Goal: Task Accomplishment & Management: Manage account settings

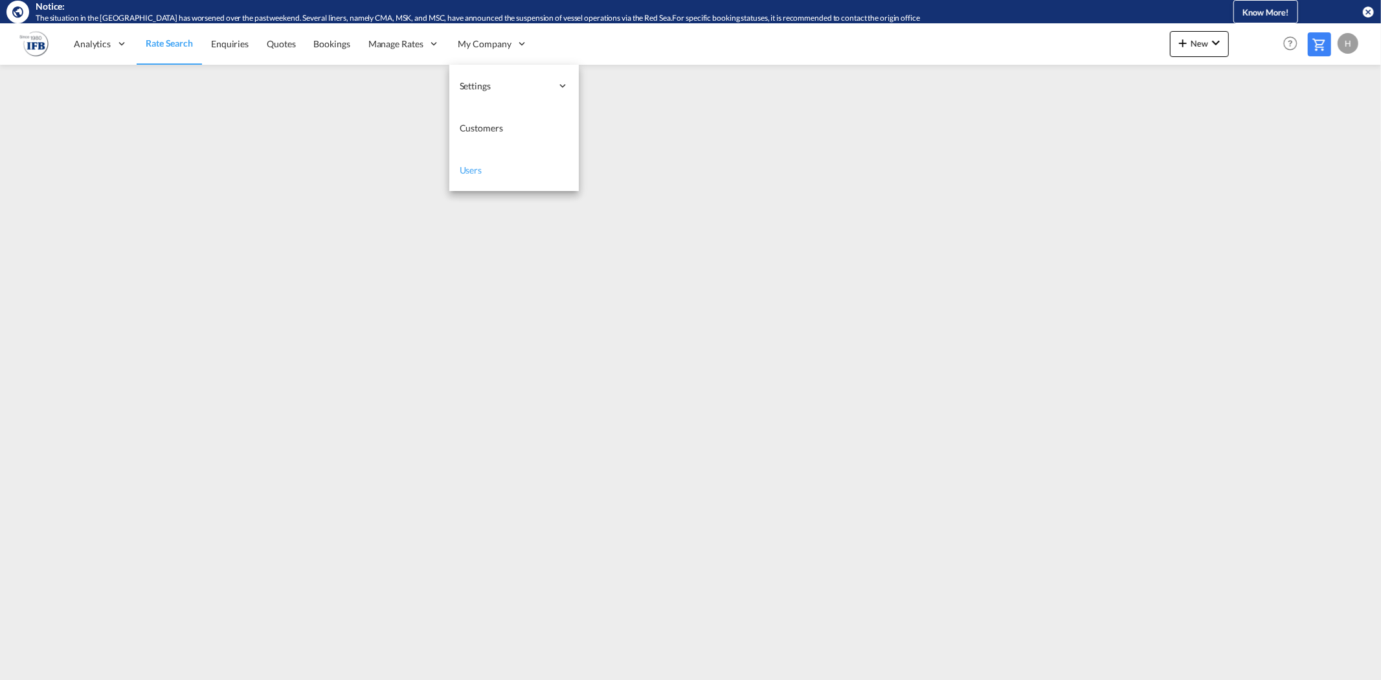
click at [486, 172] on link "Users" at bounding box center [513, 170] width 129 height 42
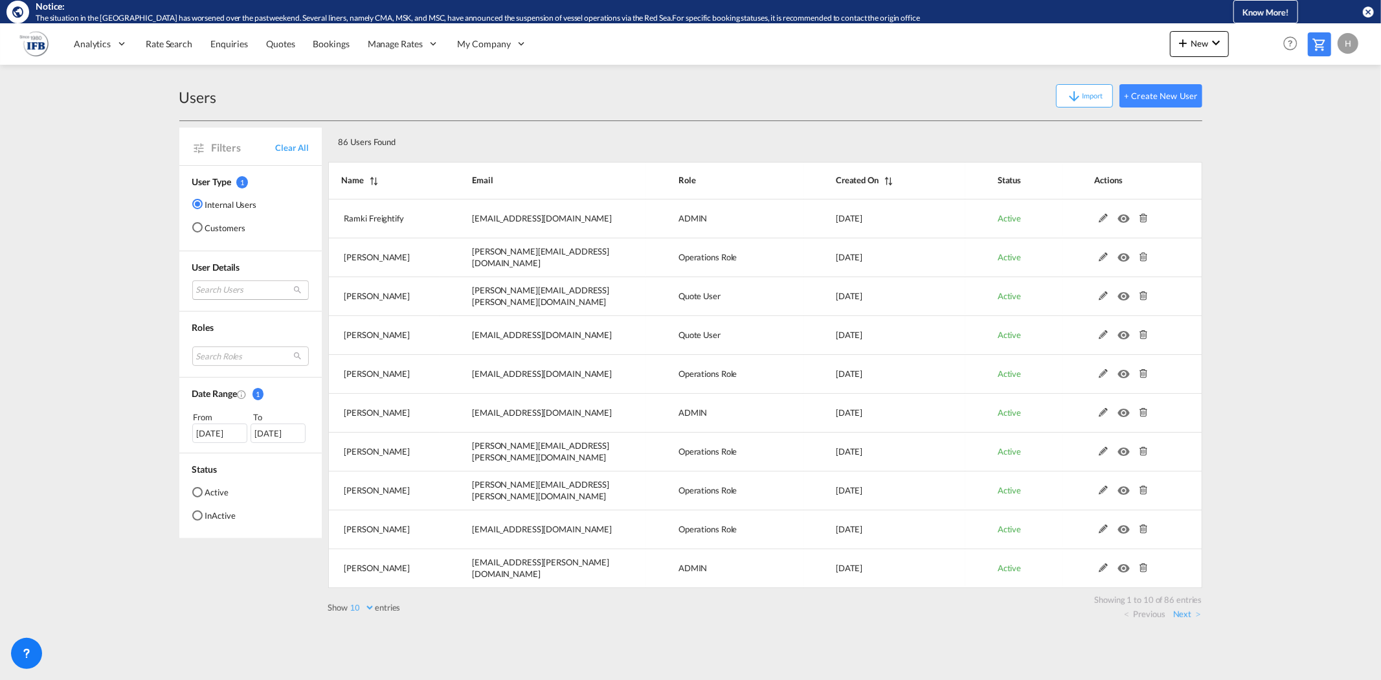
click at [227, 285] on md-select "Search Users ramki Freightify [EMAIL_ADDRESS][DOMAIN_NAME] [PERSON_NAME] [PERSO…" at bounding box center [250, 289] width 117 height 19
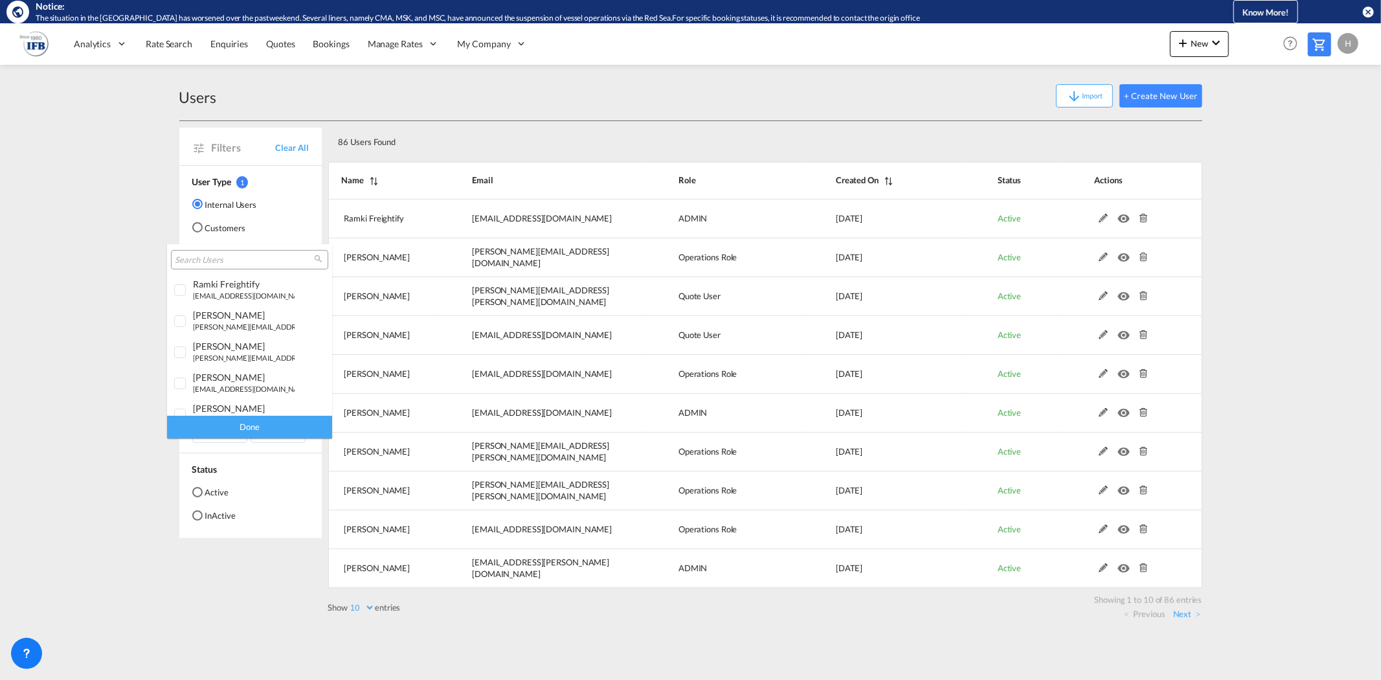
click at [208, 257] on input "search" at bounding box center [244, 260] width 139 height 12
type input "[PERSON_NAME]"
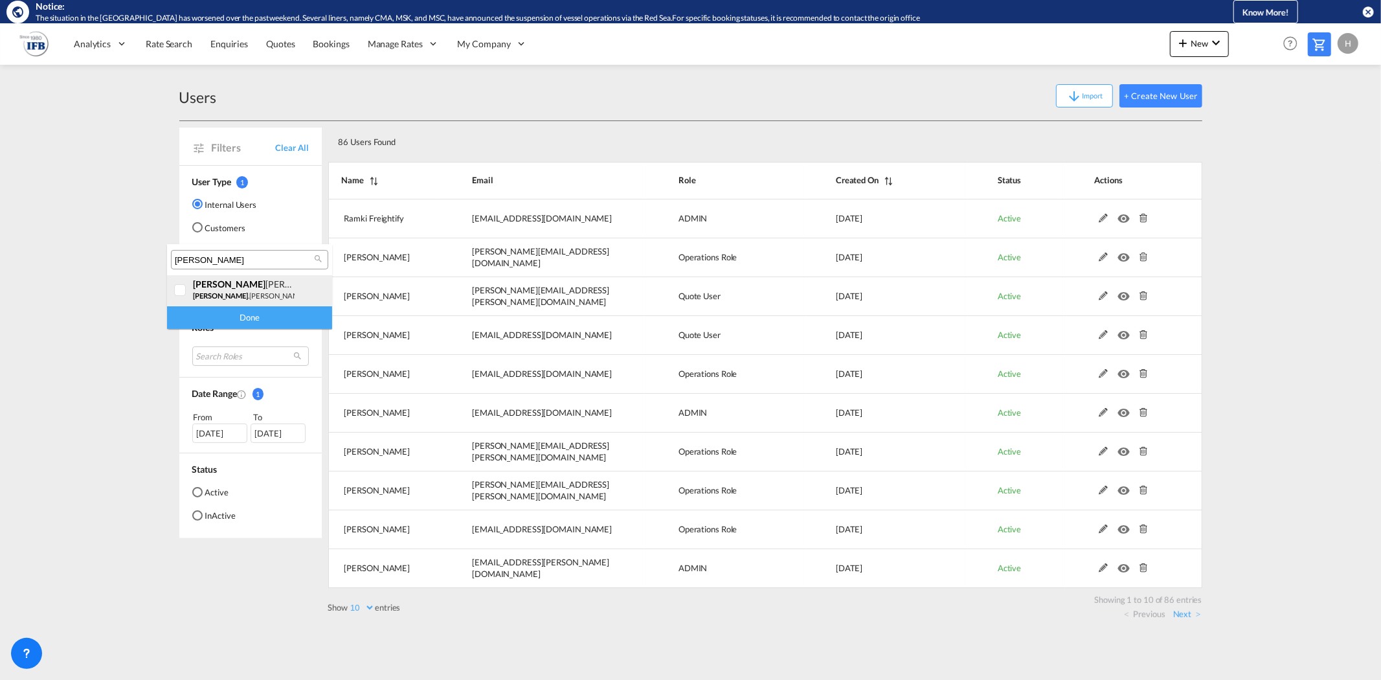
click at [237, 287] on div "[PERSON_NAME]" at bounding box center [244, 283] width 102 height 11
click at [233, 318] on div "Done" at bounding box center [249, 317] width 165 height 23
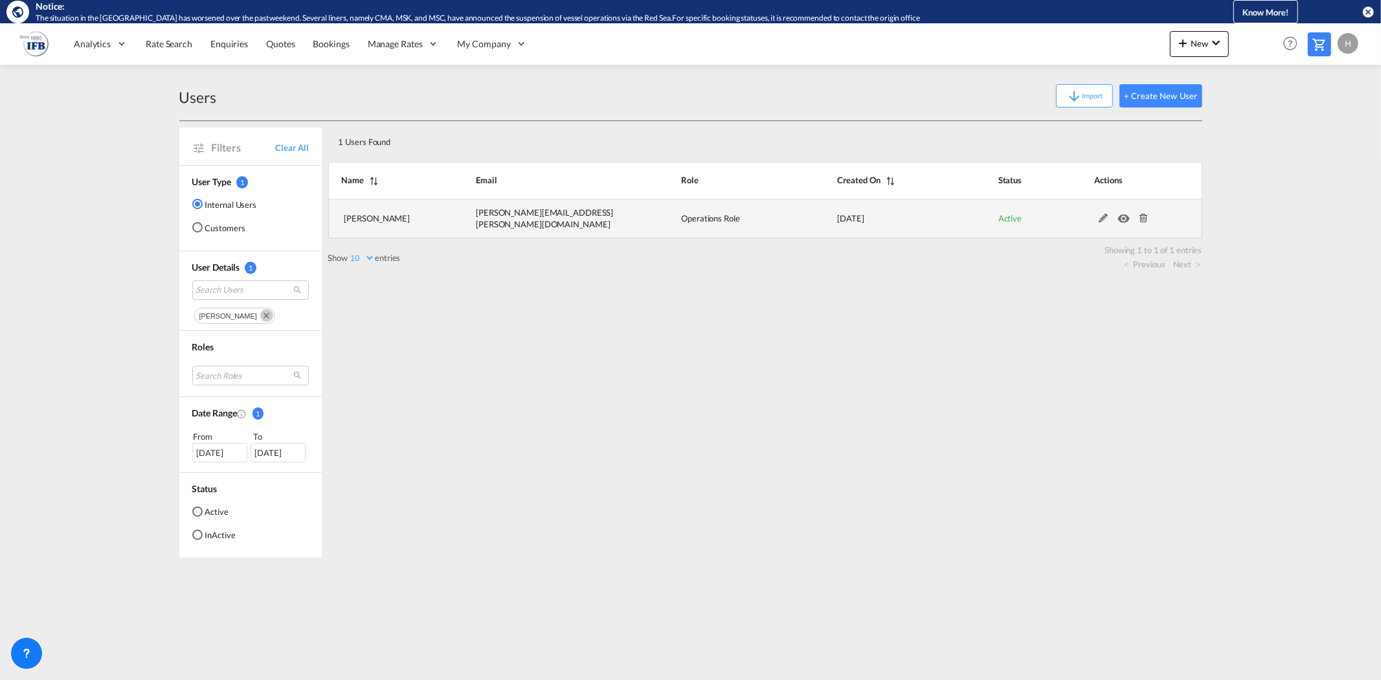
click at [1102, 220] on md-icon at bounding box center [1103, 218] width 17 height 9
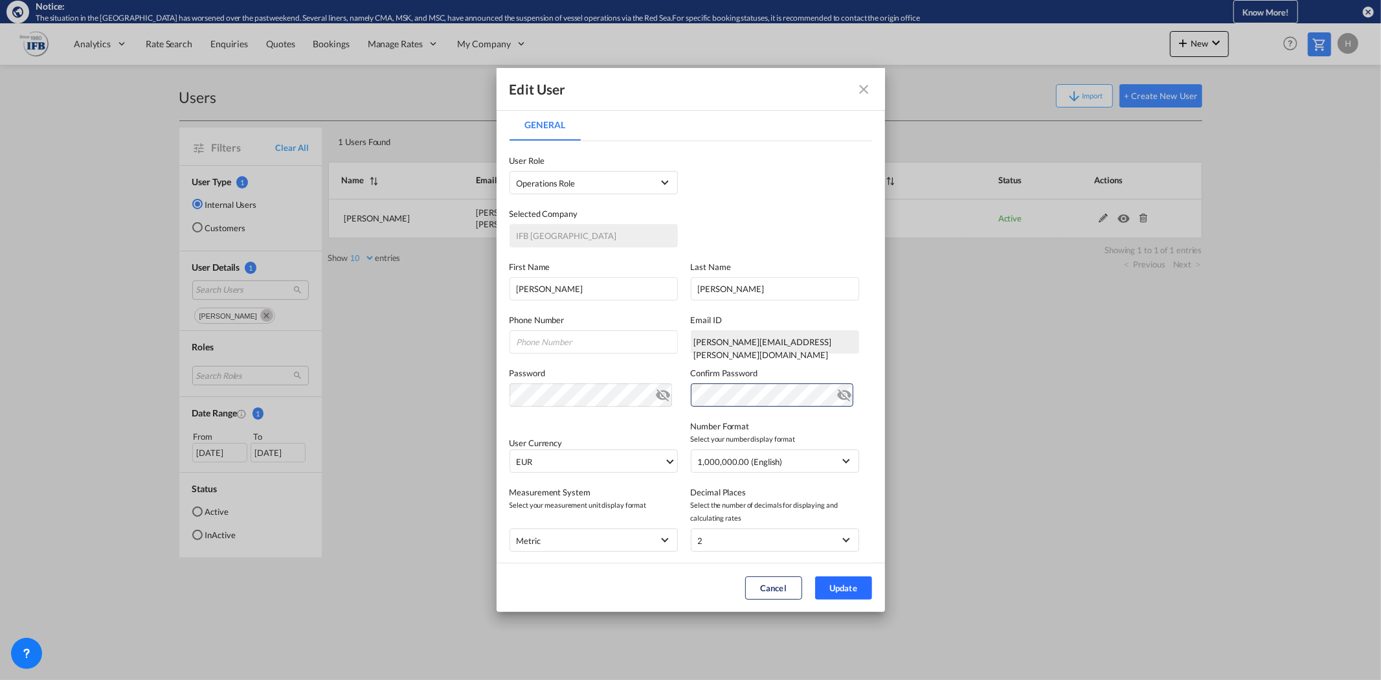
click at [849, 584] on button "Update" at bounding box center [843, 587] width 57 height 23
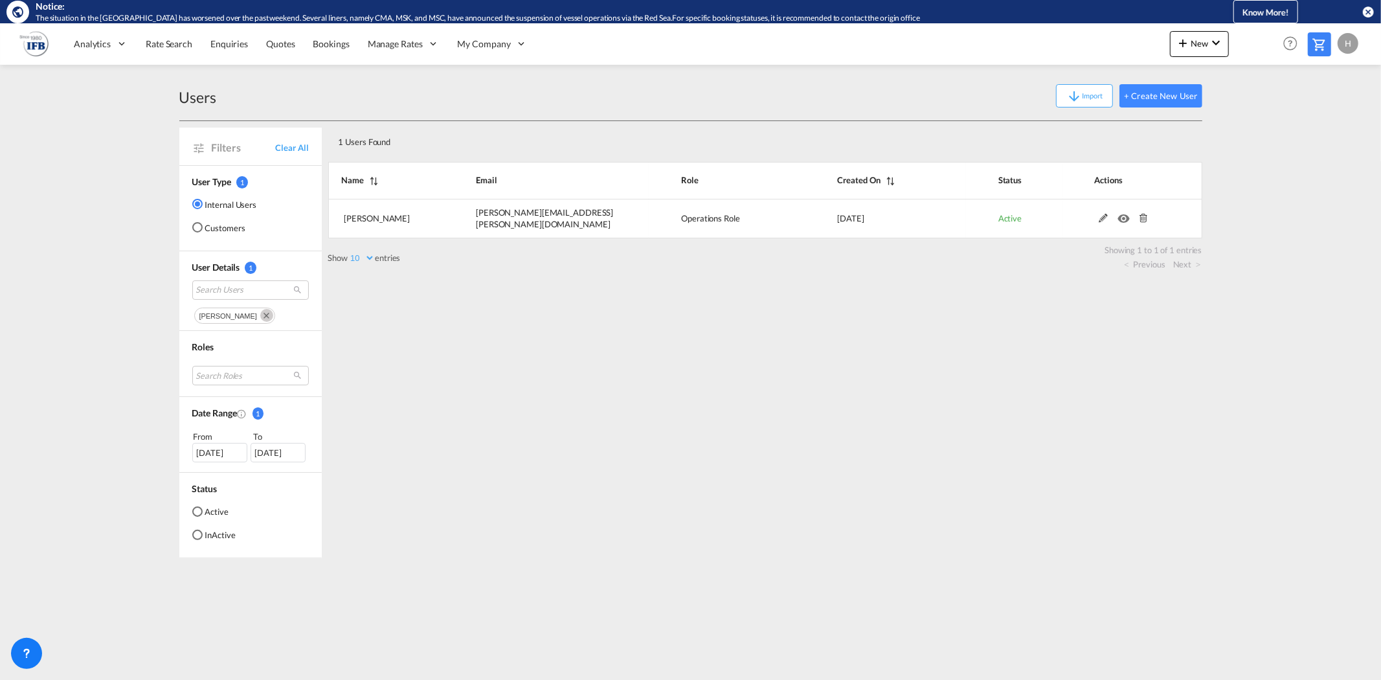
click at [260, 314] on md-icon "Remove" at bounding box center [266, 315] width 13 height 13
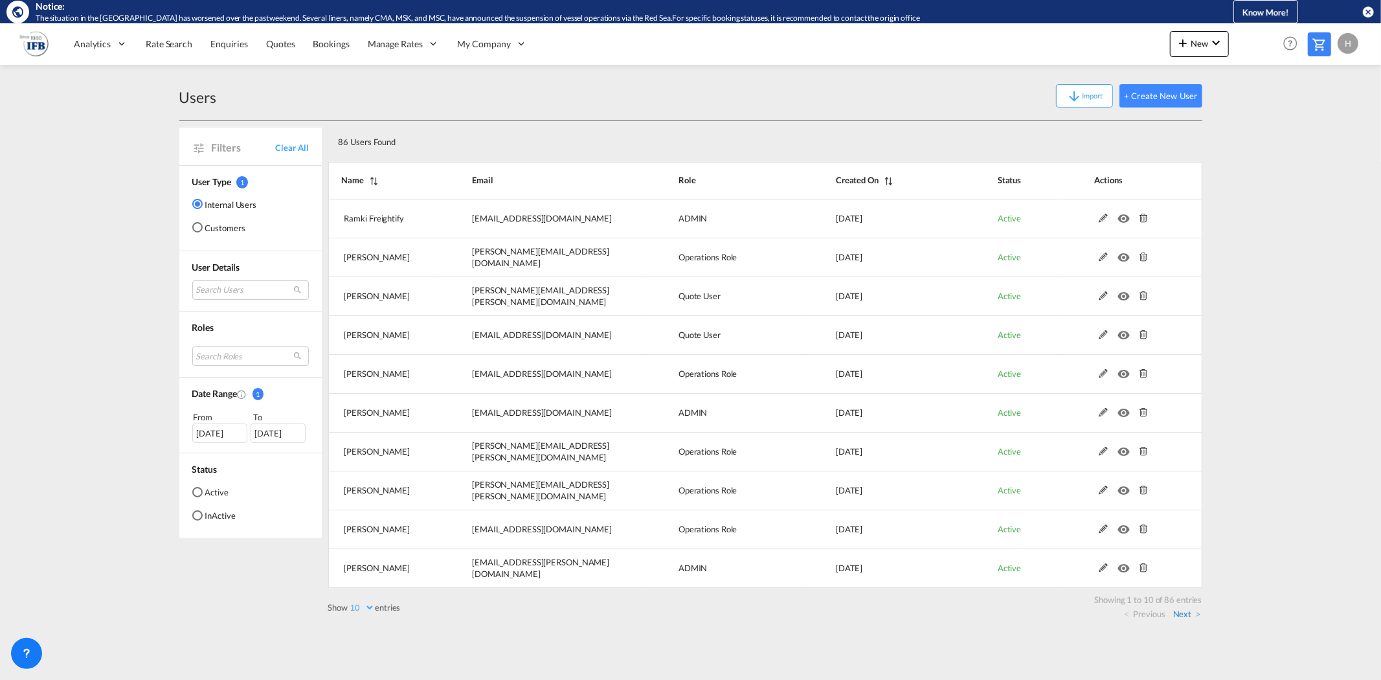
click at [1187, 610] on link "Next" at bounding box center [1187, 614] width 28 height 12
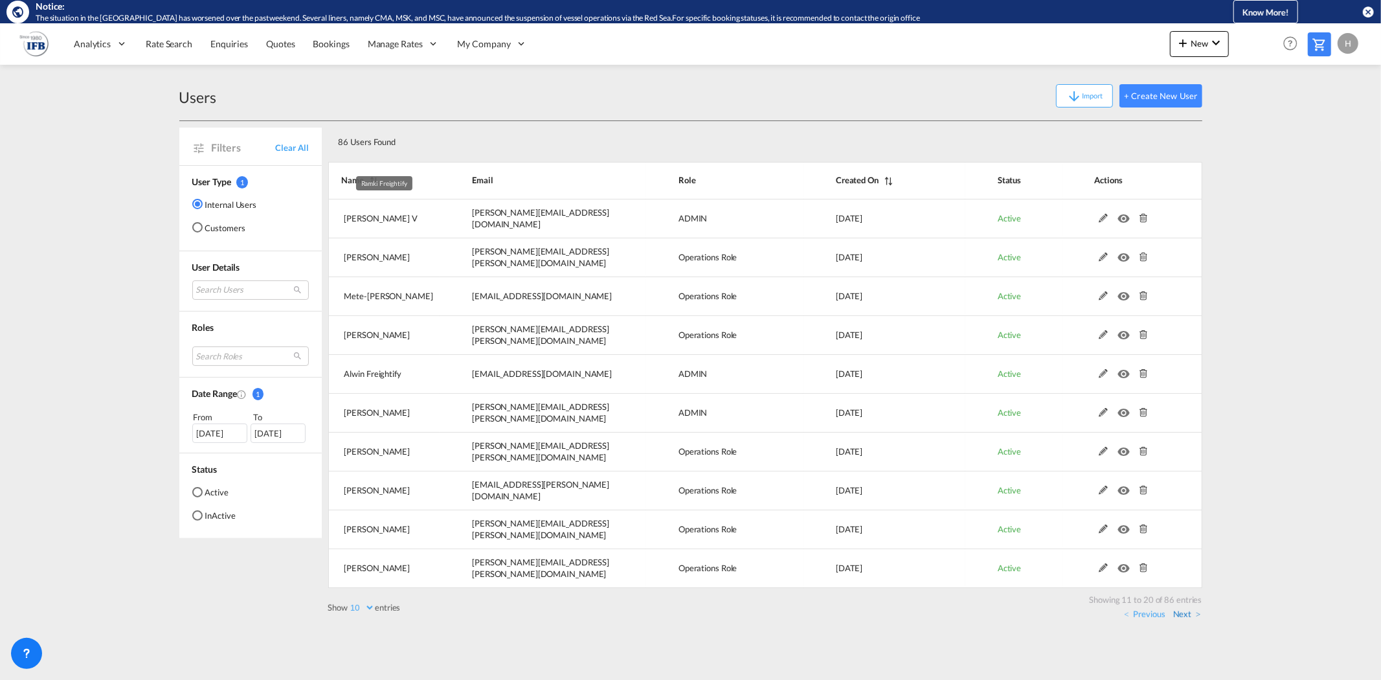
click at [1183, 616] on link "Next" at bounding box center [1187, 614] width 28 height 12
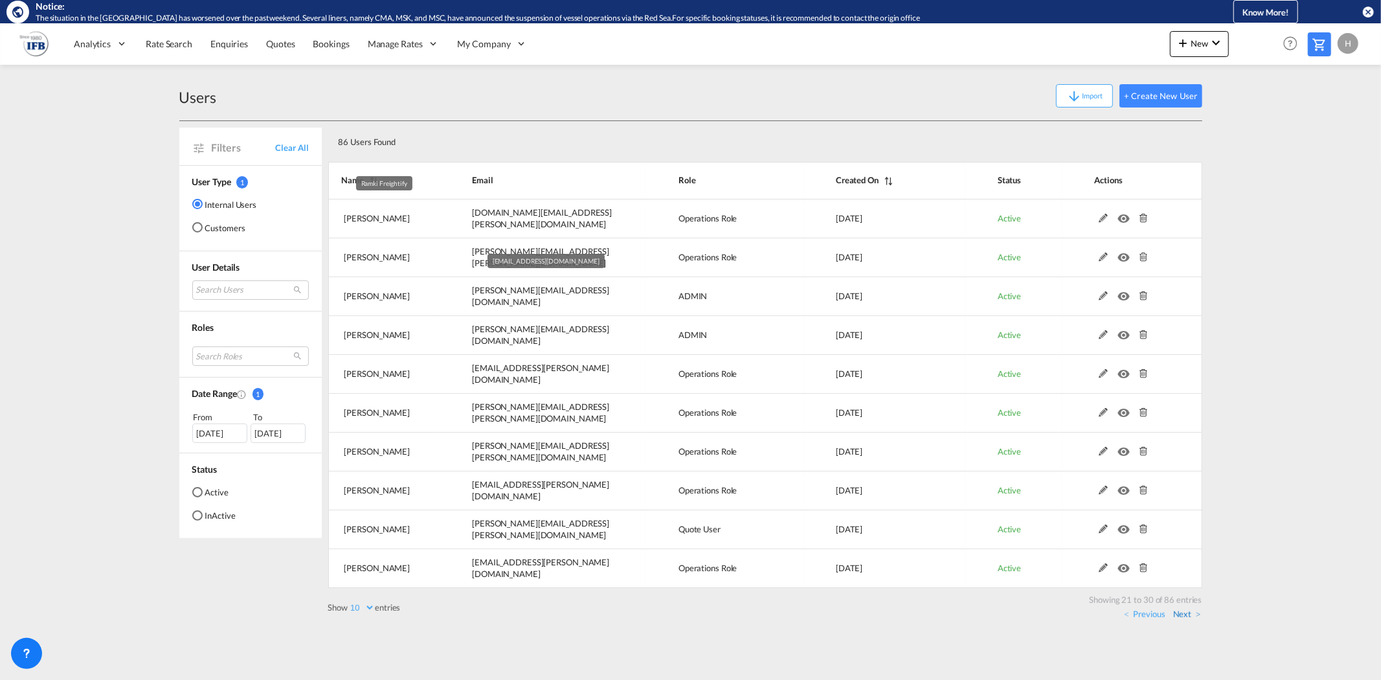
click at [1185, 616] on link "Next" at bounding box center [1187, 614] width 28 height 12
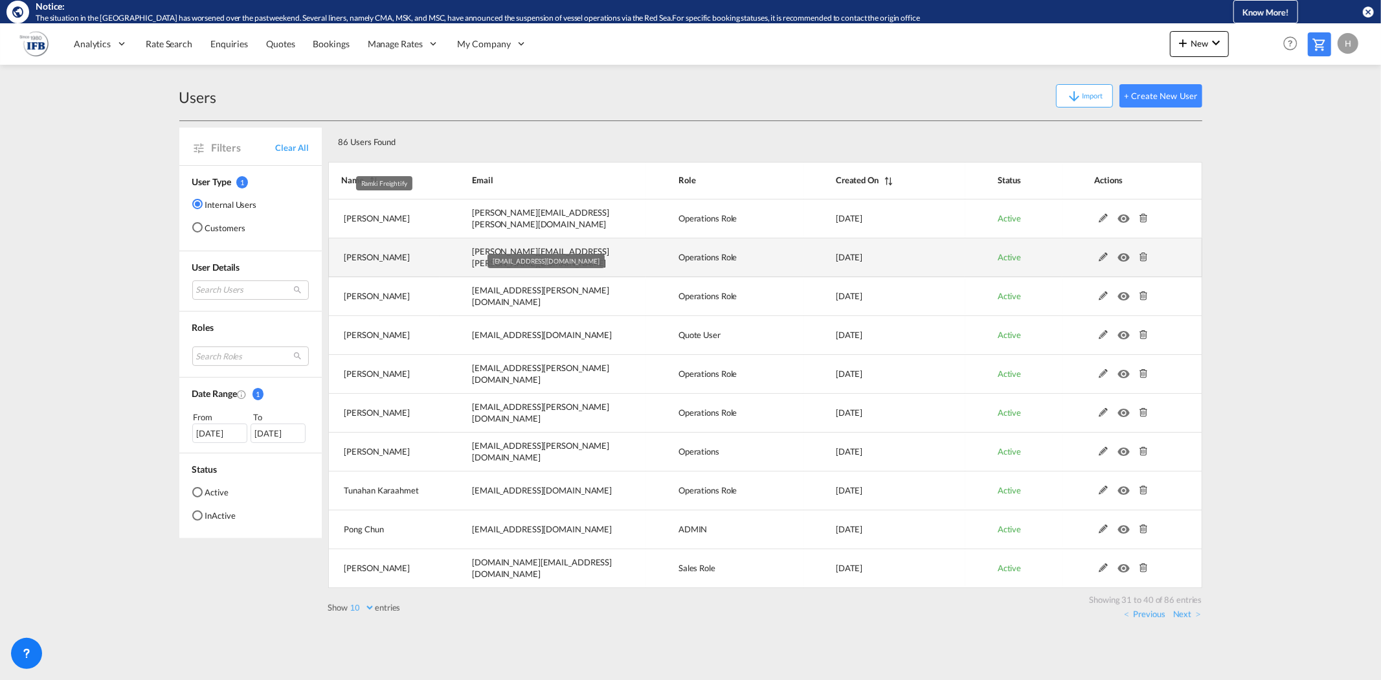
click at [1141, 256] on md-icon at bounding box center [1143, 256] width 17 height 9
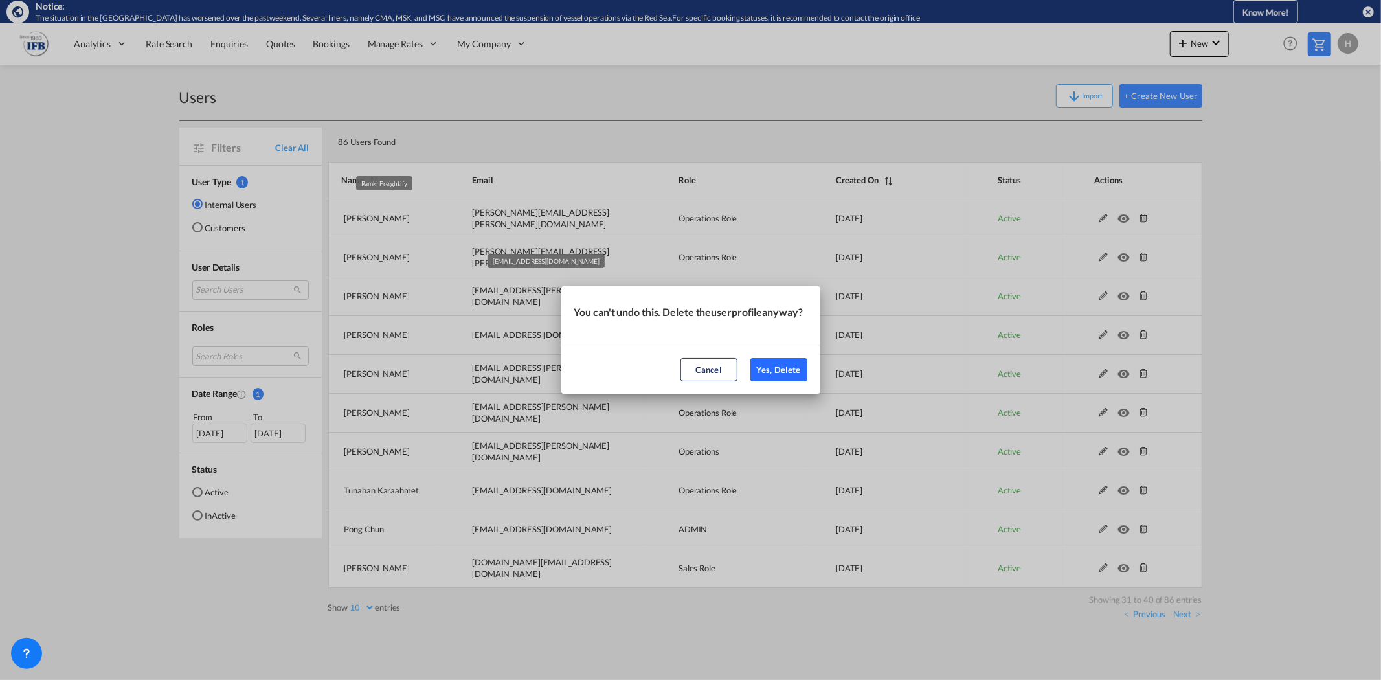
click at [778, 377] on button "Yes, Delete" at bounding box center [778, 369] width 57 height 23
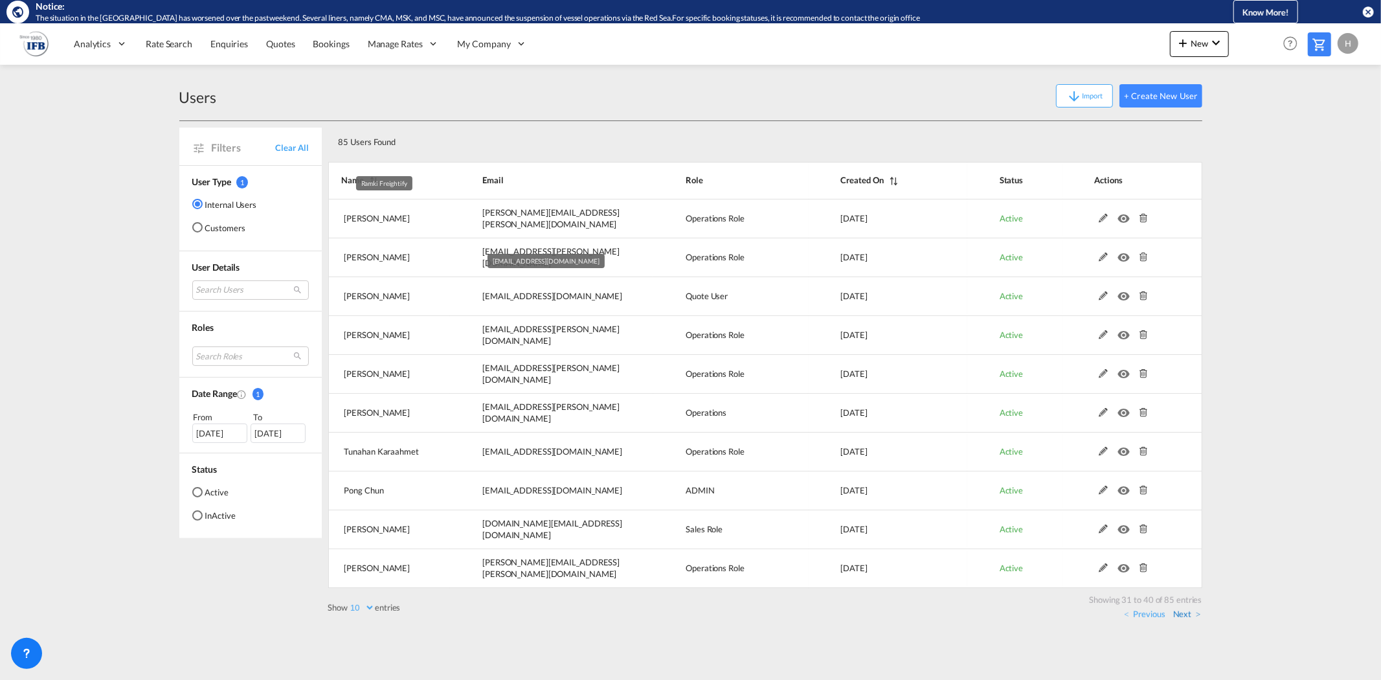
click at [1187, 615] on link "Next" at bounding box center [1187, 614] width 28 height 12
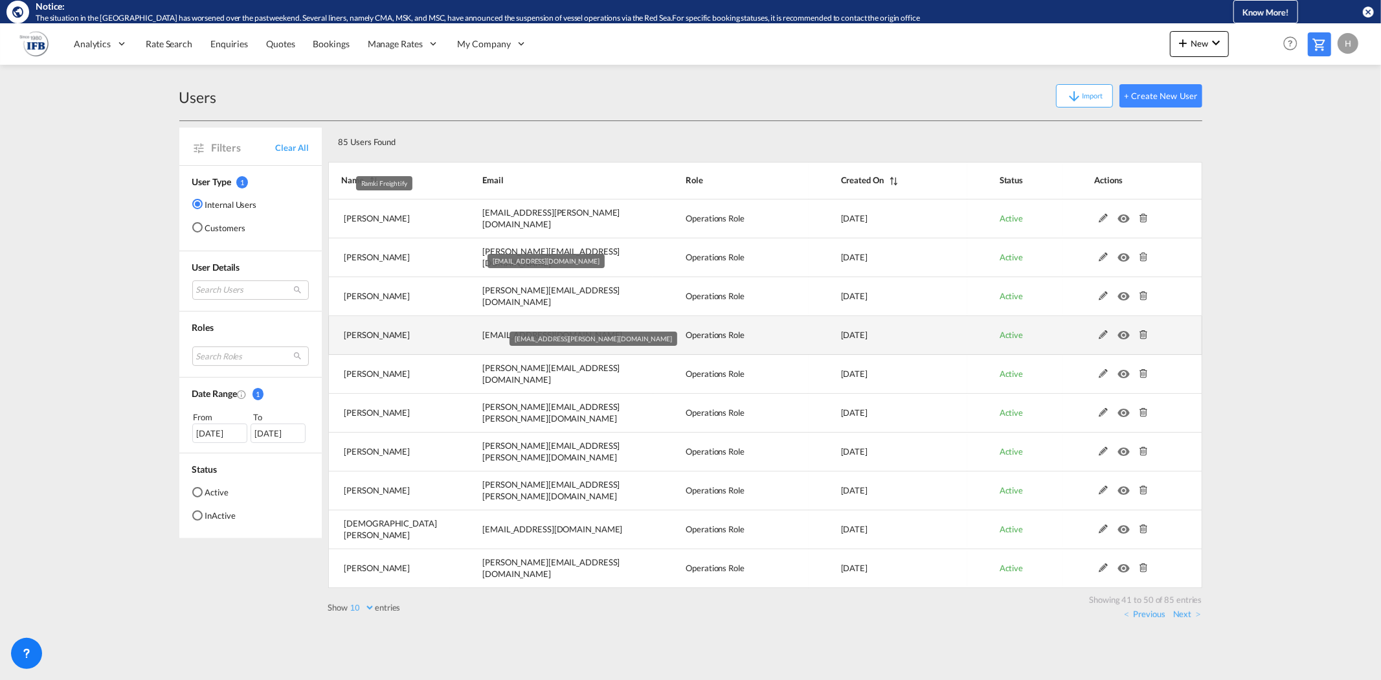
click at [1137, 338] on md-icon at bounding box center [1143, 334] width 17 height 9
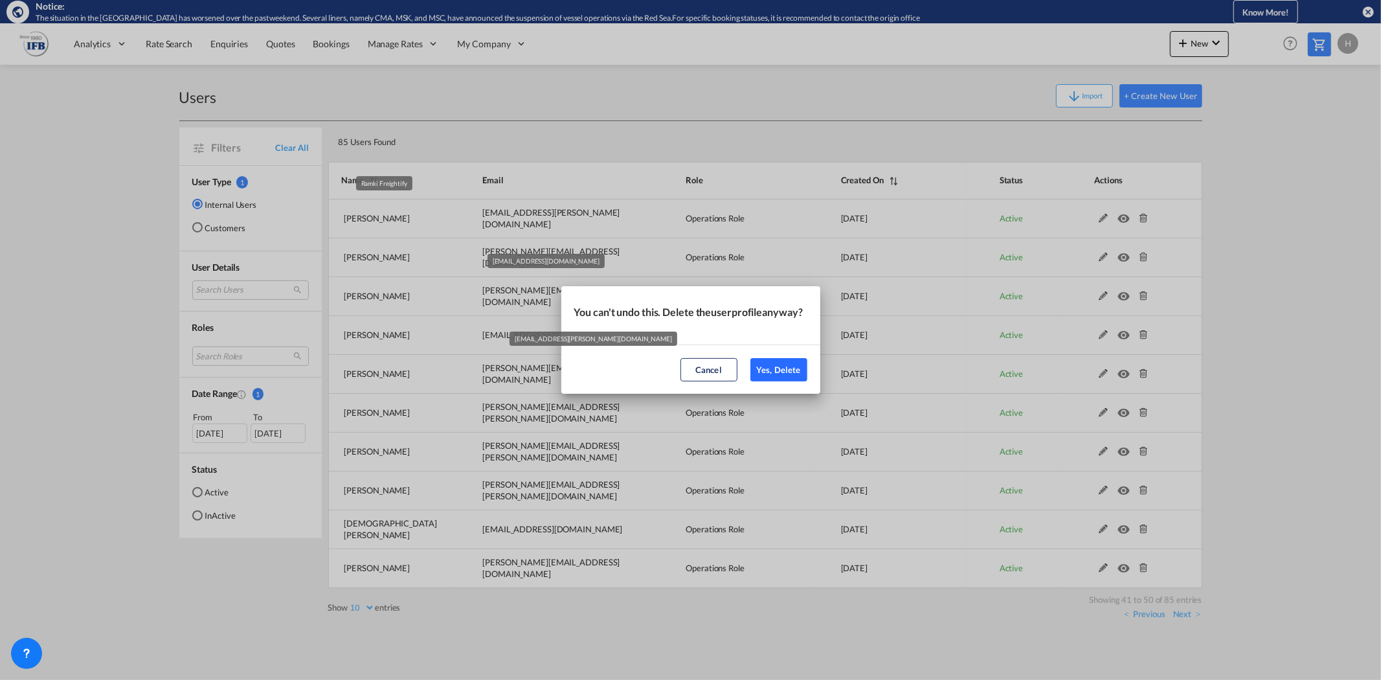
click at [767, 377] on button "Yes, Delete" at bounding box center [778, 369] width 57 height 23
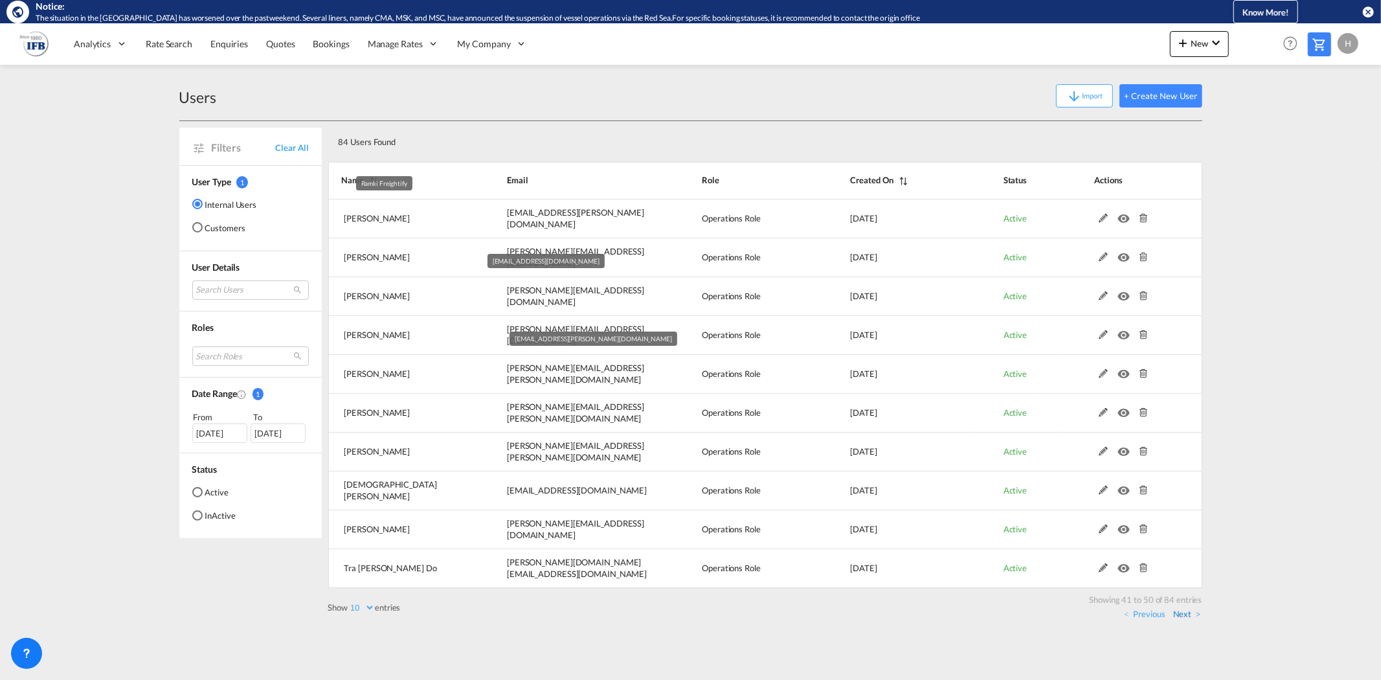
click at [1180, 616] on link "Next" at bounding box center [1187, 614] width 28 height 12
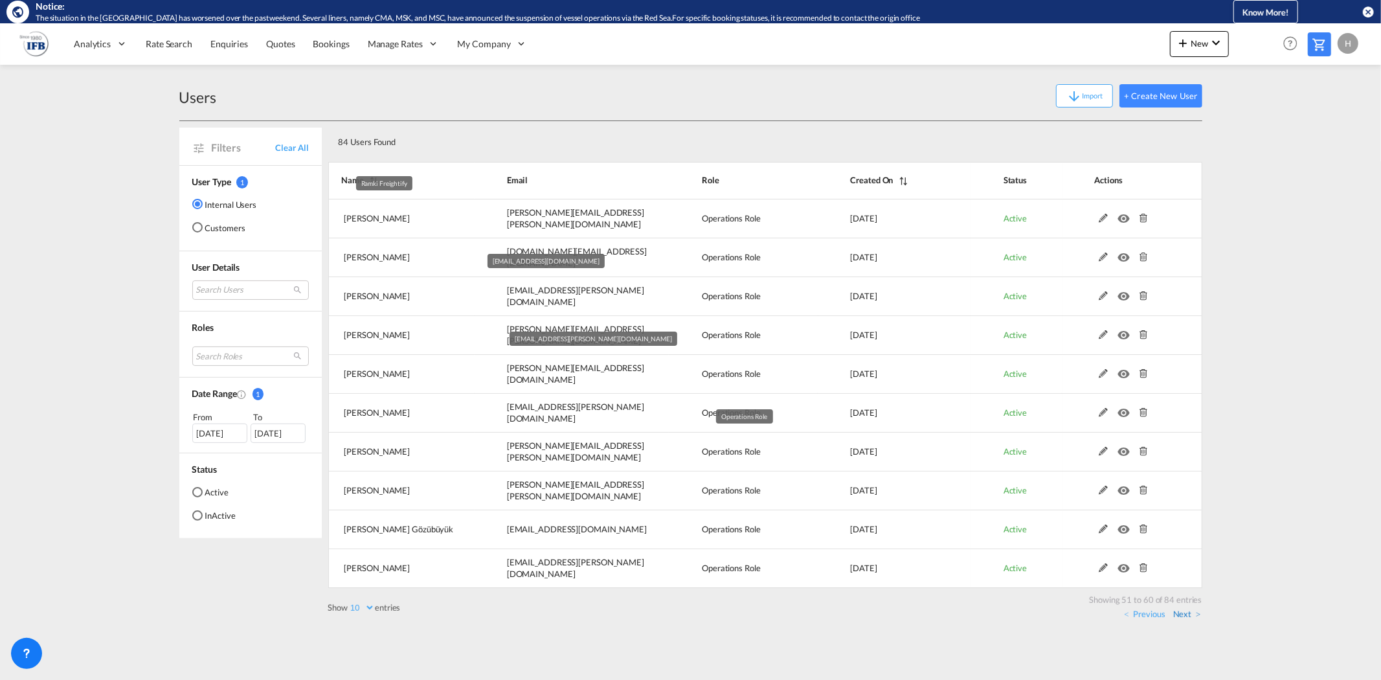
click at [1193, 610] on link "Next" at bounding box center [1187, 614] width 28 height 12
click at [1192, 613] on link "Next" at bounding box center [1187, 614] width 28 height 12
click at [1186, 613] on link "Next" at bounding box center [1187, 614] width 28 height 12
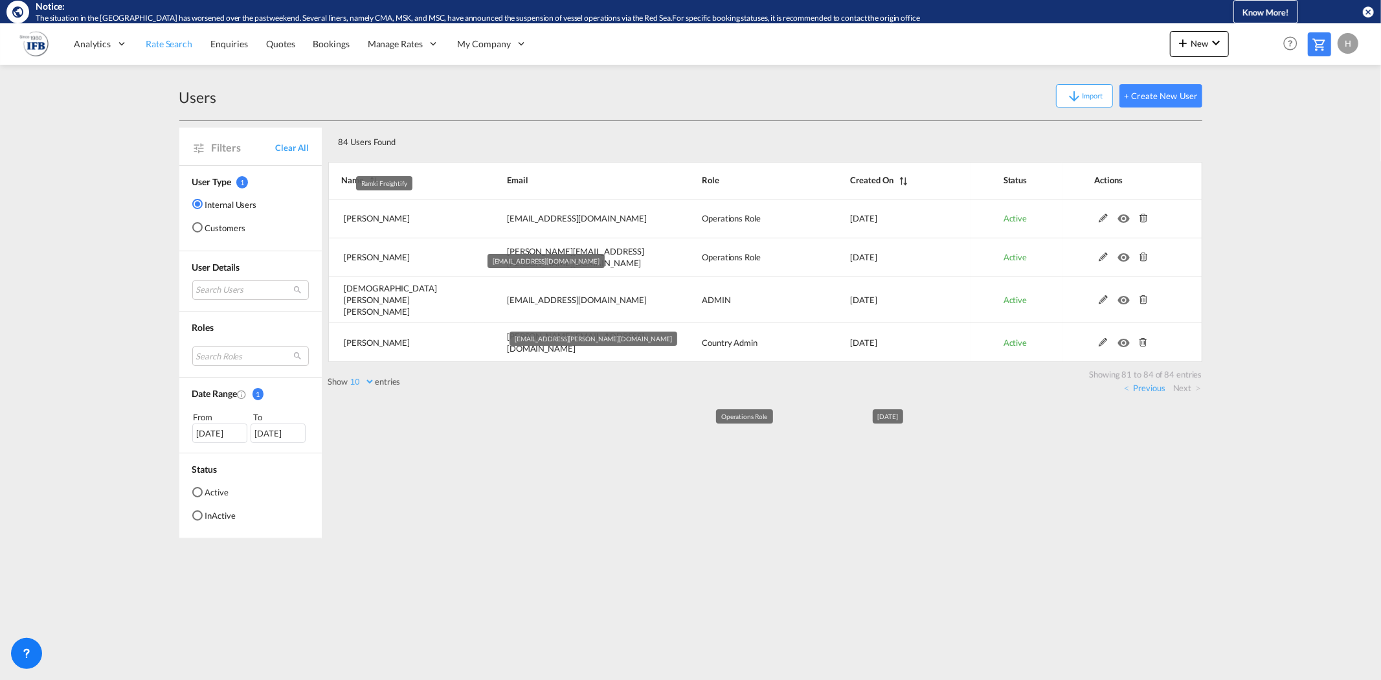
click at [148, 46] on span "Rate Search" at bounding box center [169, 43] width 47 height 11
